Goal: Task Accomplishment & Management: Complete application form

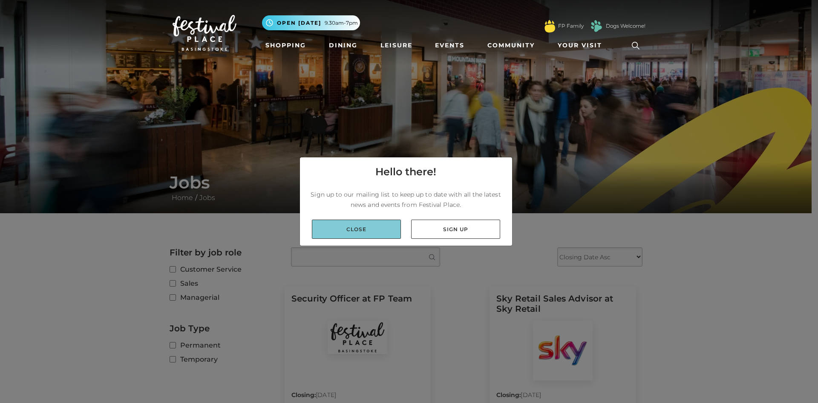
click at [350, 227] on link "Close" at bounding box center [356, 228] width 89 height 19
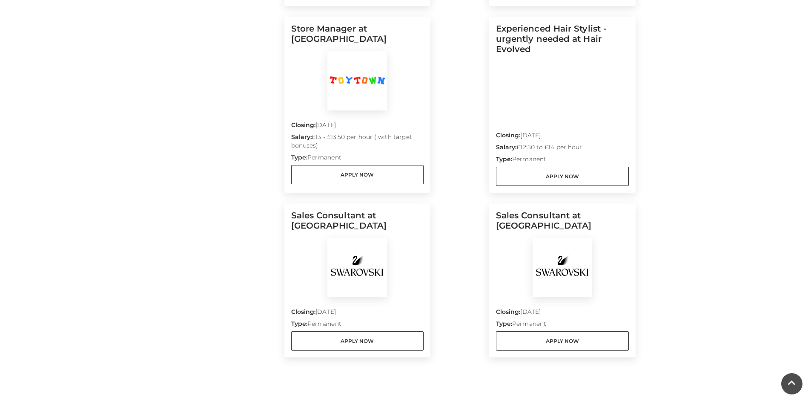
scroll to position [426, 0]
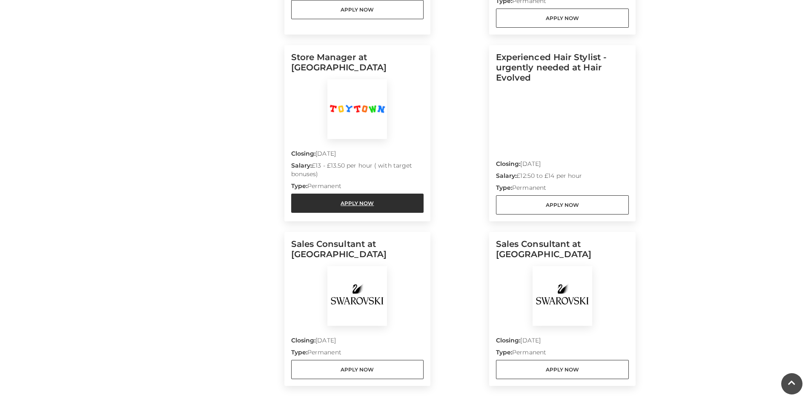
click at [343, 206] on link "Apply Now" at bounding box center [357, 202] width 133 height 19
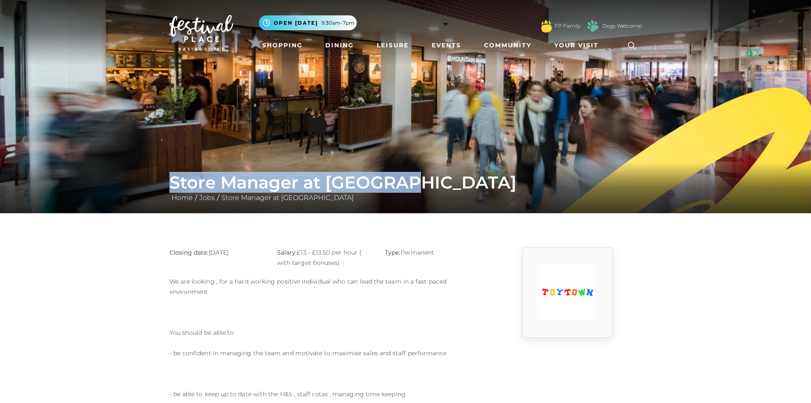
drag, startPoint x: 167, startPoint y: 184, endPoint x: 407, endPoint y: 186, distance: 240.2
click at [407, 186] on div "Store Manager at Toy Town Home / Jobs / Store Manager at Toy Town" at bounding box center [406, 187] width 486 height 31
copy h1 "Store Manager at Toy Town"
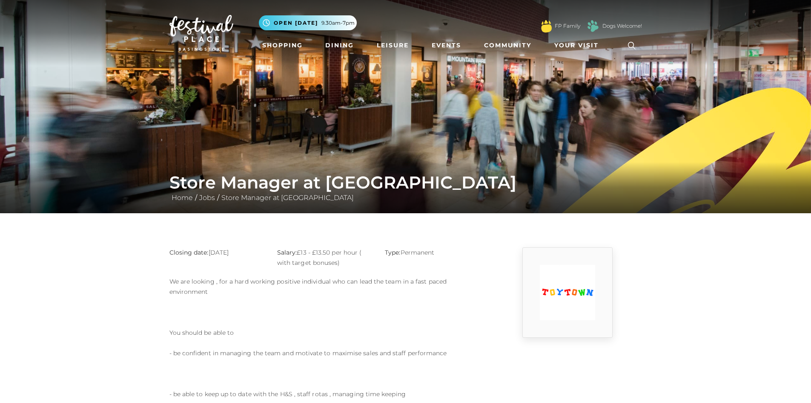
click at [152, 238] on main "Store Manager at Toy Town Home / Jobs / Store Manager at Toy Town Closing date:…" at bounding box center [405, 340] width 811 height 680
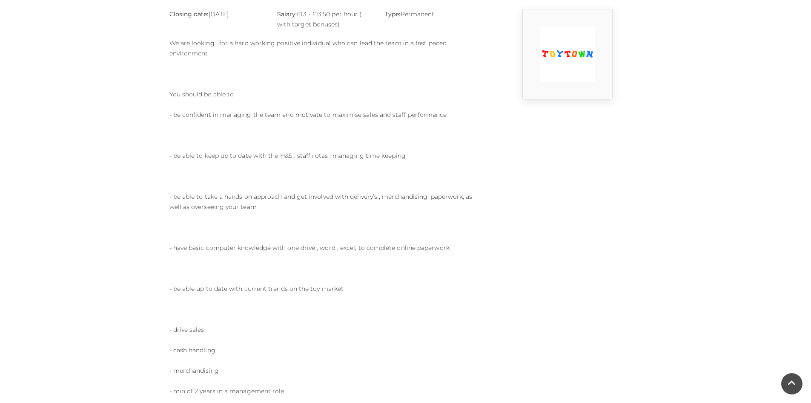
scroll to position [383, 0]
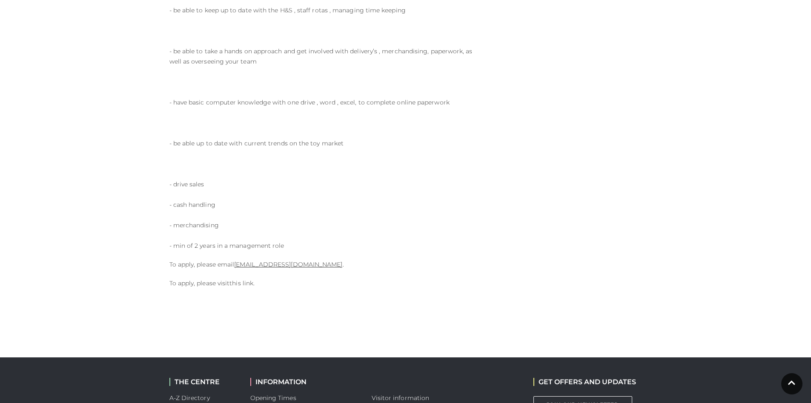
click at [242, 282] on link "this link" at bounding box center [242, 283] width 24 height 8
